Goal: Information Seeking & Learning: Check status

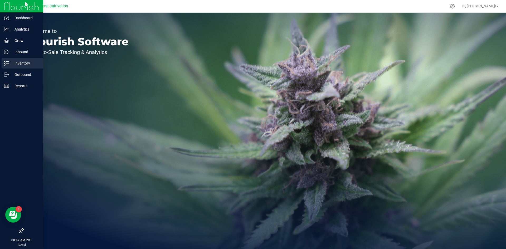
click at [10, 64] on p "Inventory" at bounding box center [25, 63] width 32 height 6
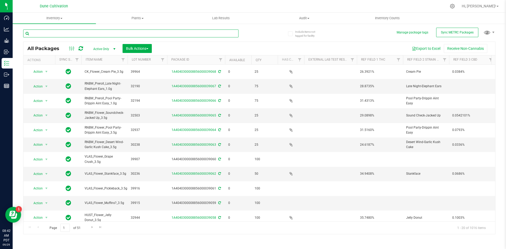
click at [126, 35] on input "text" at bounding box center [130, 34] width 215 height 8
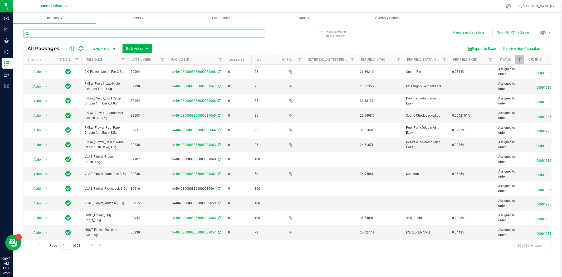
click at [115, 33] on input "text" at bounding box center [144, 34] width 242 height 8
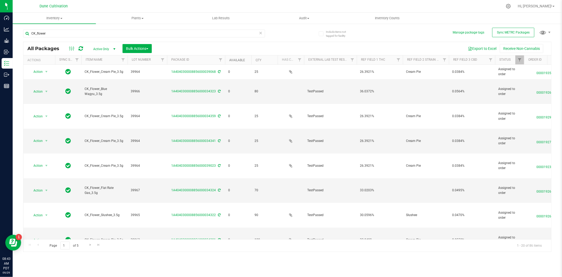
click at [236, 60] on link "Available" at bounding box center [237, 60] width 16 height 4
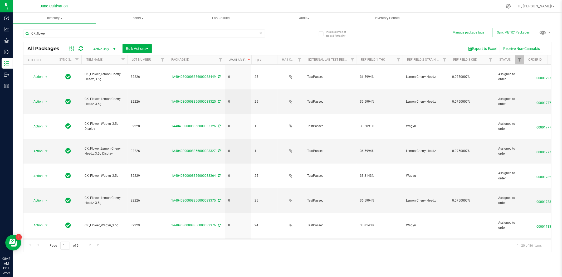
click at [239, 58] on link "Available" at bounding box center [240, 60] width 22 height 4
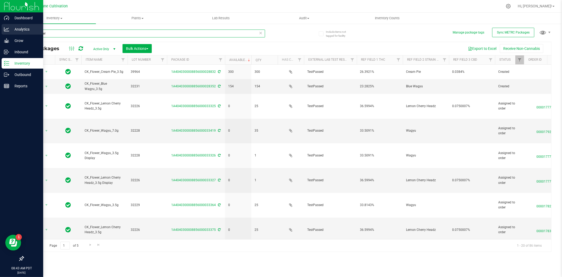
drag, startPoint x: 70, startPoint y: 35, endPoint x: 7, endPoint y: 24, distance: 63.9
click at [7, 24] on div "Dashboard Analytics Grow Inbound Inventory Outbound Reports 08:43 AM PDT [DATE]…" at bounding box center [281, 138] width 562 height 277
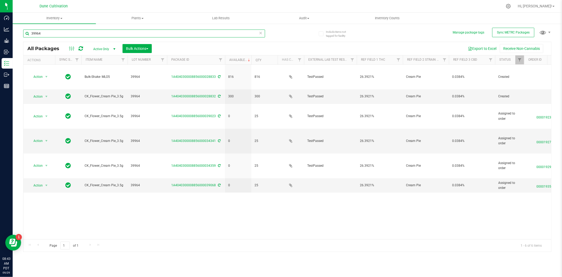
drag, startPoint x: 51, startPoint y: 31, endPoint x: 13, endPoint y: 30, distance: 37.7
click at [13, 30] on div "Include items not tagged for facility Manage package tags Sync METRC Packages 3…" at bounding box center [288, 103] width 550 height 161
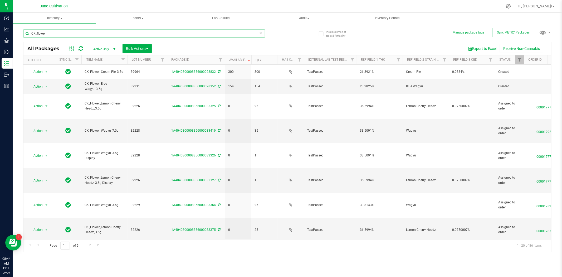
drag, startPoint x: 52, startPoint y: 35, endPoint x: 15, endPoint y: 29, distance: 37.4
click at [15, 29] on div "Include items not tagged for facility Manage package tags Sync METRC Packages C…" at bounding box center [288, 103] width 550 height 161
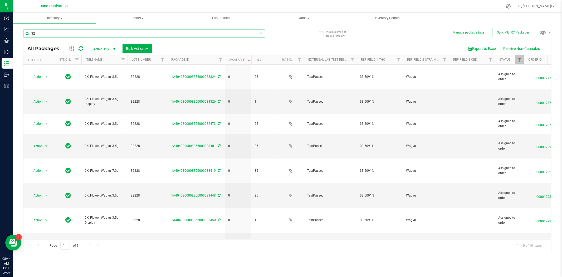
type input "3"
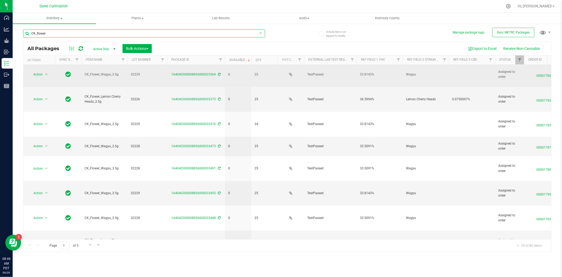
scroll to position [132, 0]
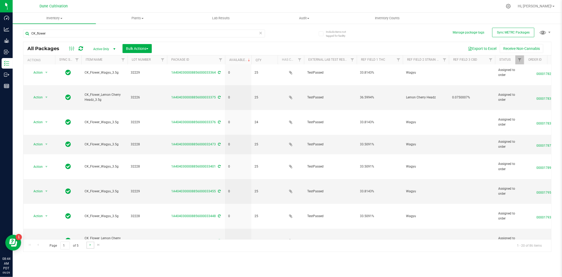
click at [87, 245] on link "Go to the next page" at bounding box center [90, 245] width 8 height 7
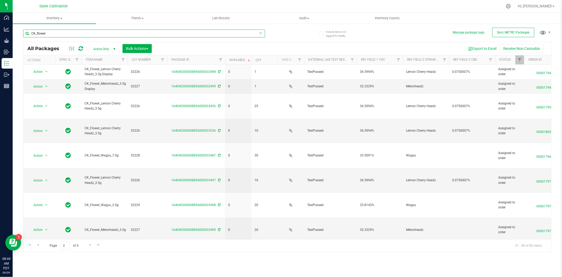
drag, startPoint x: 60, startPoint y: 35, endPoint x: 21, endPoint y: 30, distance: 39.8
click at [21, 30] on div "Include items not tagged for facility Manage package tags Sync METRC Packages C…" at bounding box center [288, 103] width 550 height 161
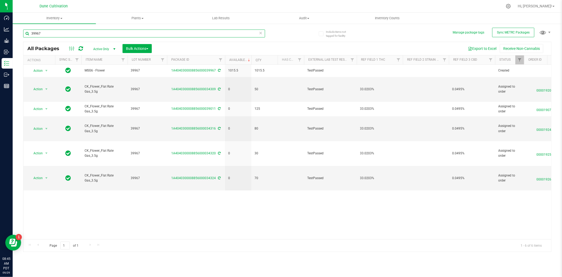
drag, startPoint x: 46, startPoint y: 35, endPoint x: 16, endPoint y: 35, distance: 29.5
click at [16, 35] on div "Include items not tagged for facility Manage package tags Sync METRC Packages 3…" at bounding box center [288, 103] width 550 height 161
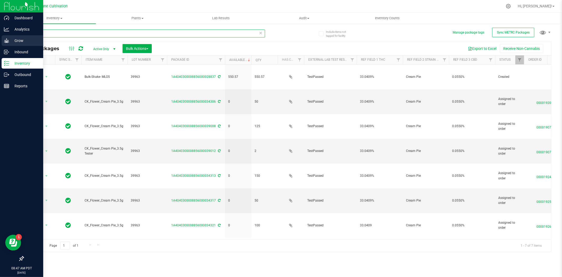
drag, startPoint x: 57, startPoint y: 32, endPoint x: 3, endPoint y: 38, distance: 53.8
click at [3, 38] on div "Dashboard Analytics Grow Inbound Inventory Outbound Reports 08:47 AM PDT [DATE]…" at bounding box center [281, 138] width 562 height 277
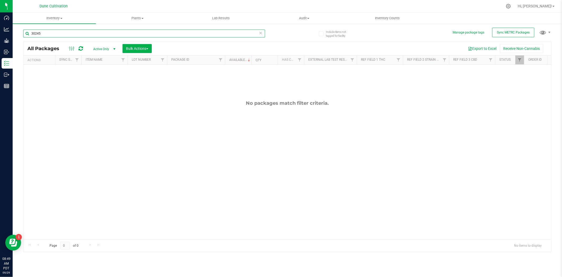
drag, startPoint x: 44, startPoint y: 31, endPoint x: 14, endPoint y: 28, distance: 30.0
click at [14, 28] on div "Include items not tagged for facility Manage package tags Sync METRC Packages 3…" at bounding box center [288, 103] width 550 height 161
type input "32536"
click at [102, 47] on span "Active Only" at bounding box center [103, 48] width 29 height 7
click at [96, 81] on li "All" at bounding box center [103, 81] width 28 height 8
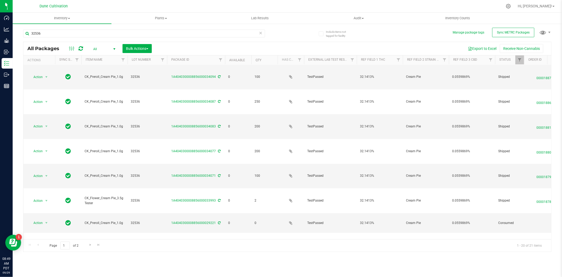
scroll to position [14, 0]
click at [86, 36] on input "32536" at bounding box center [144, 34] width 242 height 8
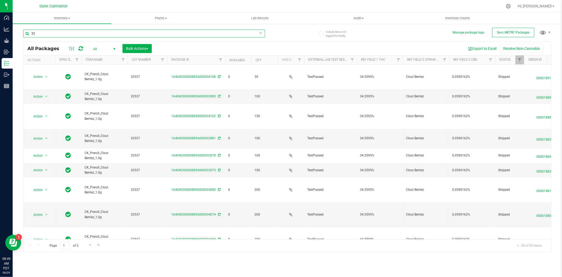
type input "3"
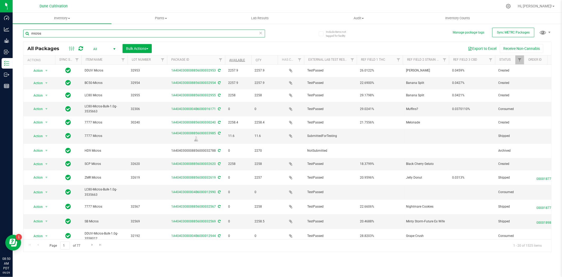
type input "micros"
click at [241, 59] on link "Available" at bounding box center [237, 60] width 16 height 4
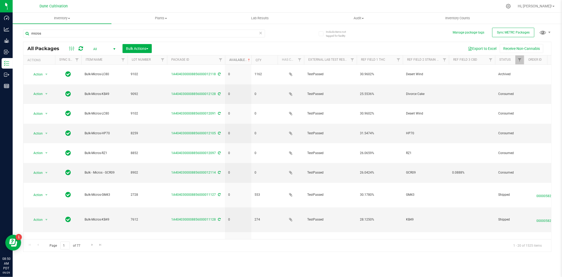
click at [241, 59] on link "Available" at bounding box center [240, 60] width 22 height 4
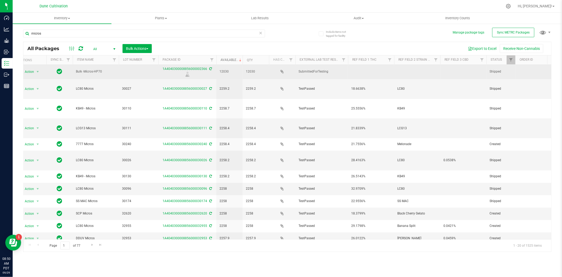
scroll to position [0, 9]
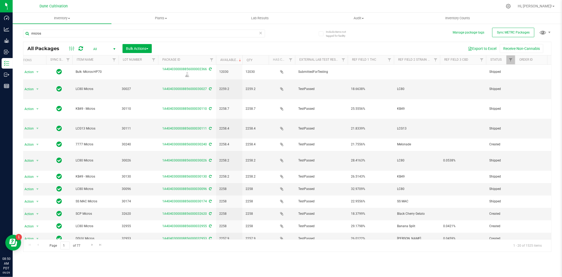
click at [97, 46] on span "All" at bounding box center [103, 48] width 29 height 7
click at [97, 56] on li "Active Only" at bounding box center [103, 58] width 28 height 8
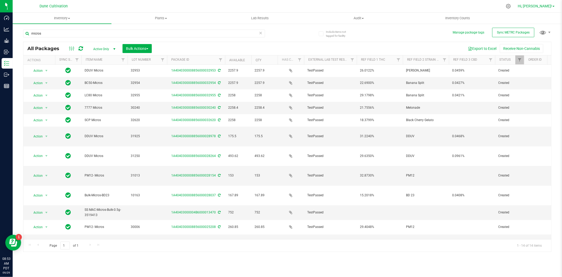
click at [506, 6] on link "Hi, [PERSON_NAME]!" at bounding box center [536, 6] width 41 height 6
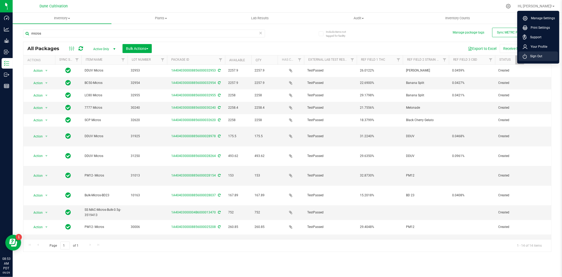
click at [506, 53] on li "Sign Out" at bounding box center [539, 55] width 40 height 9
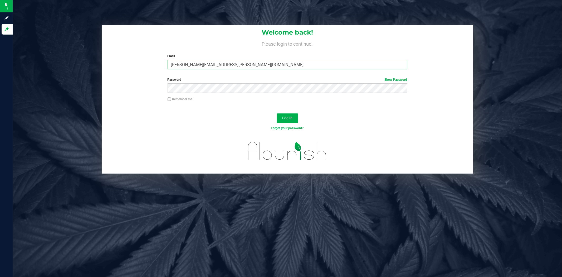
click at [193, 65] on input "[PERSON_NAME][EMAIL_ADDRESS][PERSON_NAME][DOMAIN_NAME]" at bounding box center [288, 64] width 240 height 9
type input "[PERSON_NAME][DOMAIN_NAME][EMAIL_ADDRESS][PERSON_NAME][DOMAIN_NAME]"
click at [277, 113] on button "Log In" at bounding box center [287, 117] width 21 height 9
